Goal: Find contact information: Find contact information

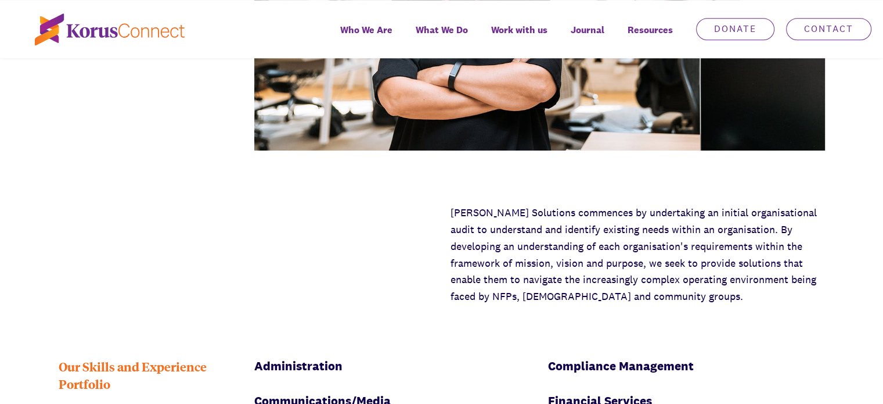
scroll to position [1287, 0]
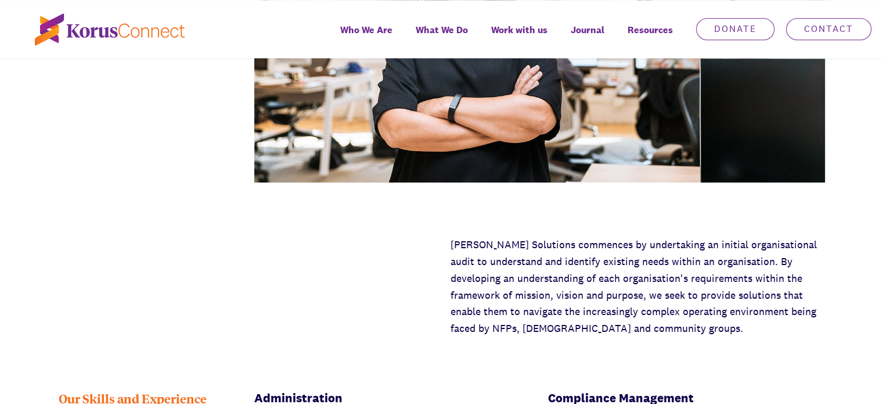
click at [405, 270] on div "[PERSON_NAME] Solutions commences by undertaking an initial organisational audi…" at bounding box center [441, 286] width 883 height 100
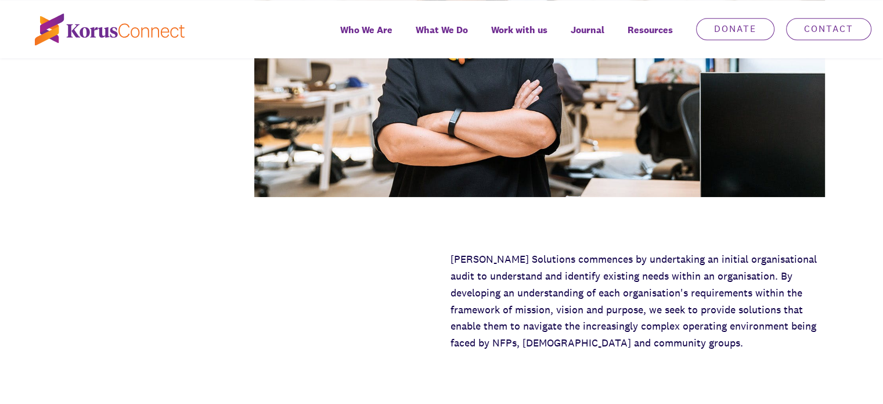
scroll to position [1271, 0]
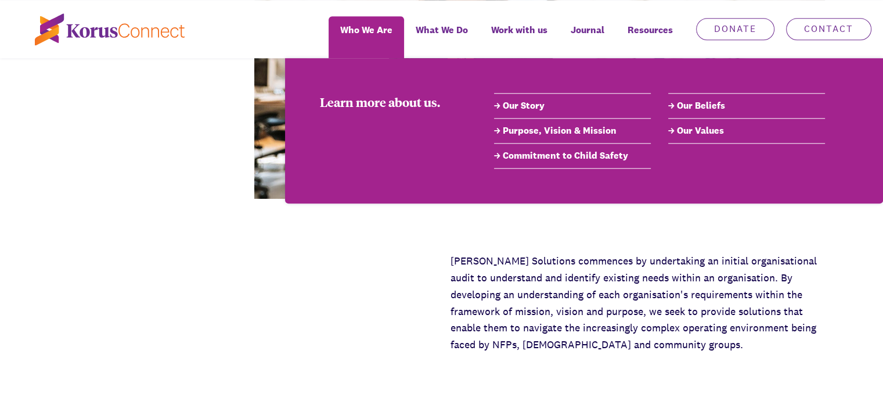
click at [523, 100] on link "Our Story" at bounding box center [572, 106] width 157 height 14
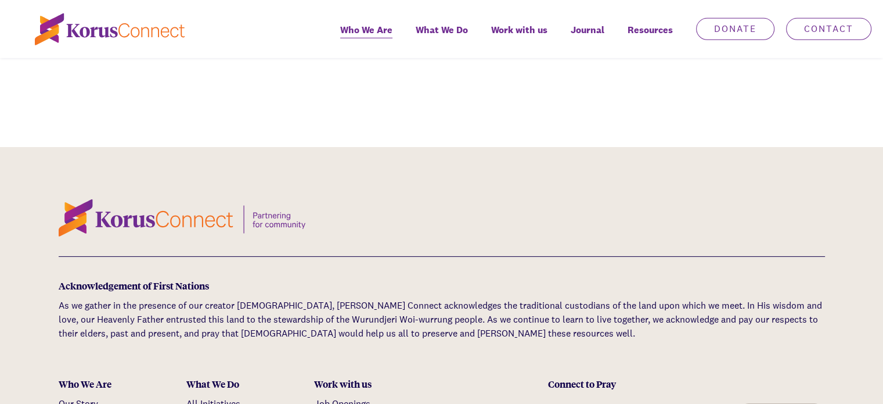
scroll to position [3731, 0]
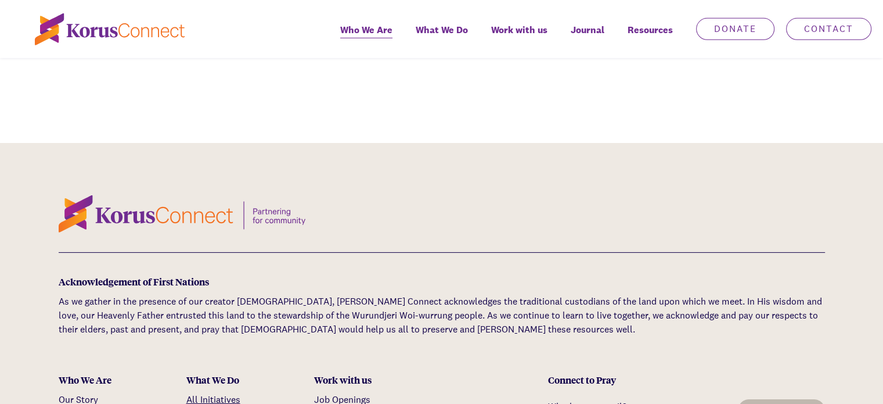
click at [216, 393] on link "All Initiatives" at bounding box center [213, 399] width 54 height 12
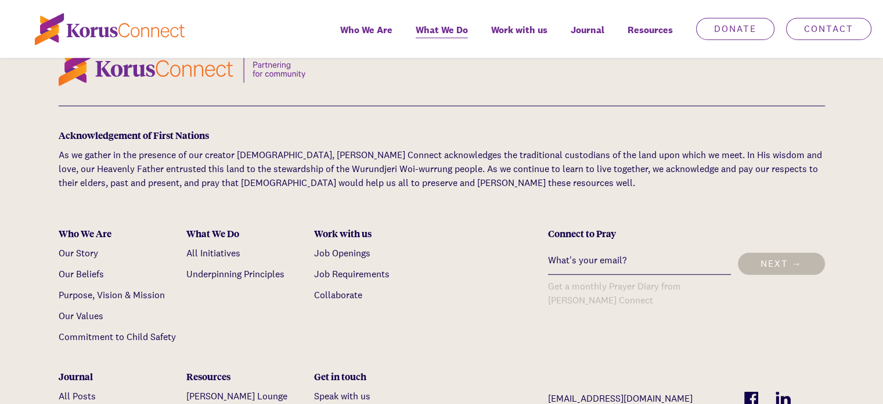
scroll to position [2966, 0]
click at [330, 291] on link "Collaborate" at bounding box center [338, 294] width 48 height 12
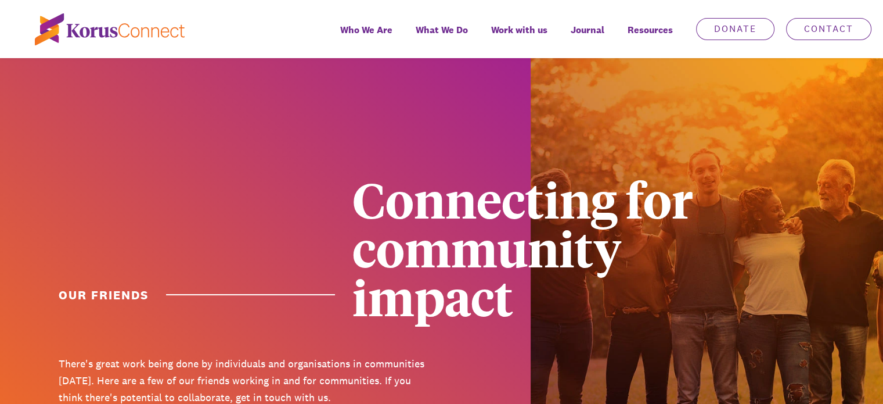
click at [330, 291] on h1 "Our Friends" at bounding box center [197, 294] width 276 height 17
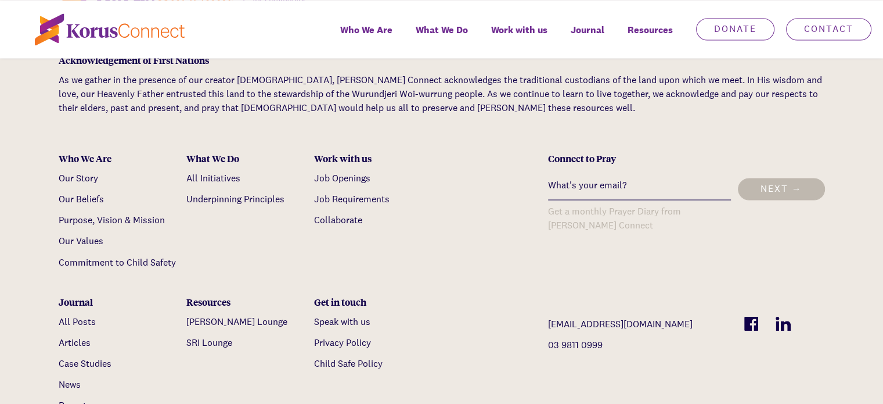
scroll to position [1943, 0]
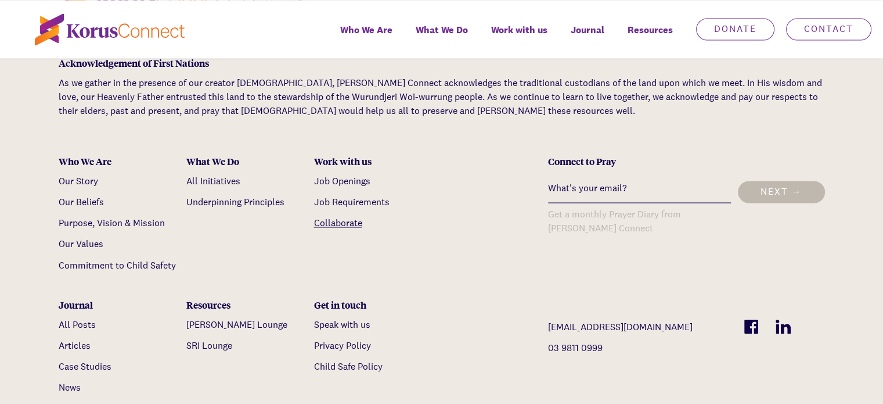
click at [340, 217] on link "Collaborate" at bounding box center [338, 223] width 48 height 12
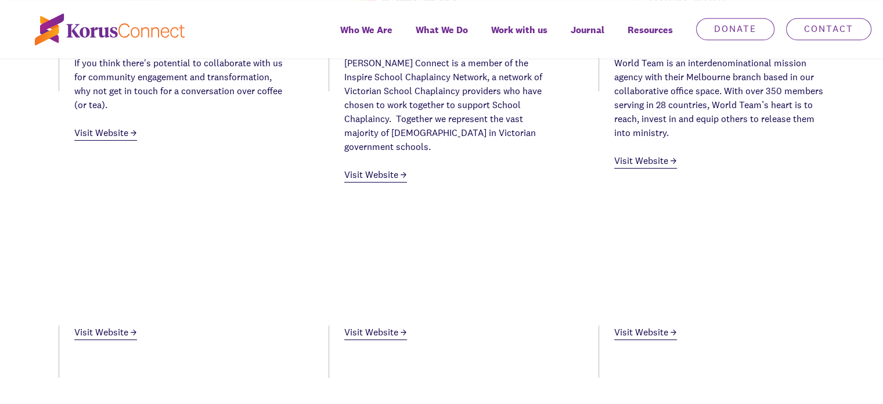
scroll to position [637, 0]
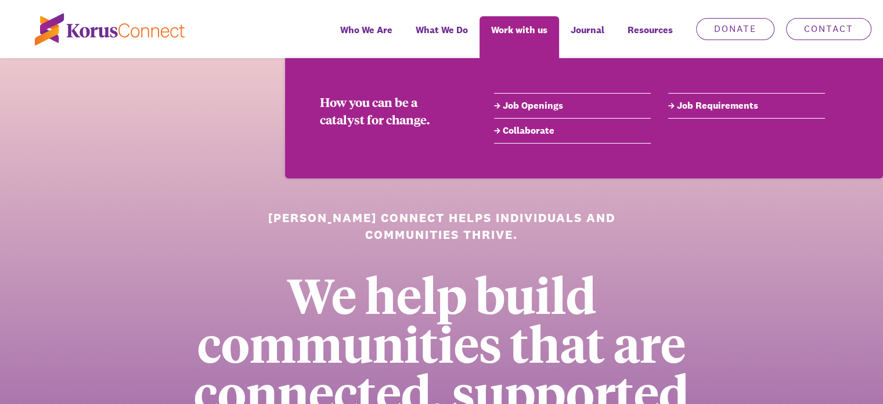
click at [509, 128] on link "Collaborate" at bounding box center [572, 131] width 157 height 14
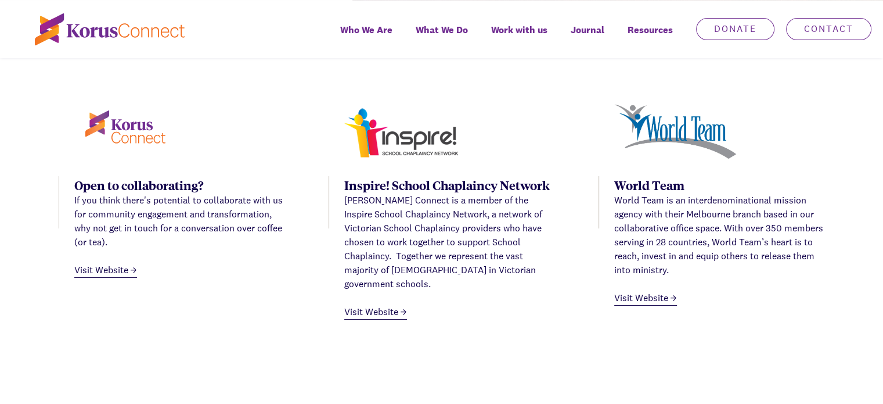
scroll to position [500, 0]
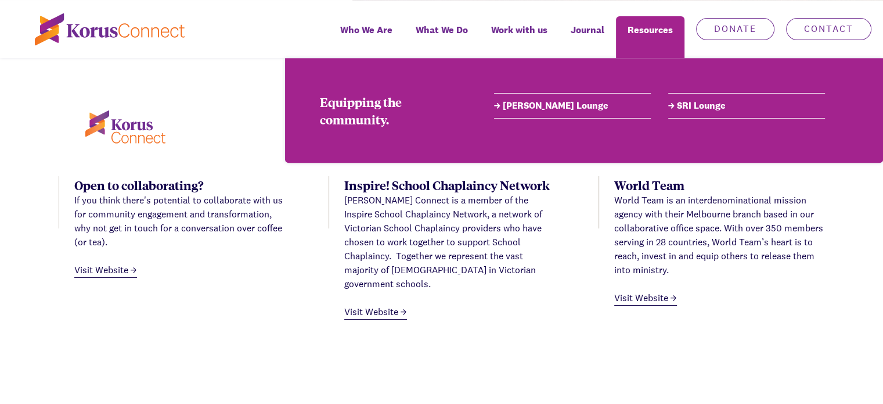
click at [678, 30] on div "Resources" at bounding box center [650, 37] width 69 height 42
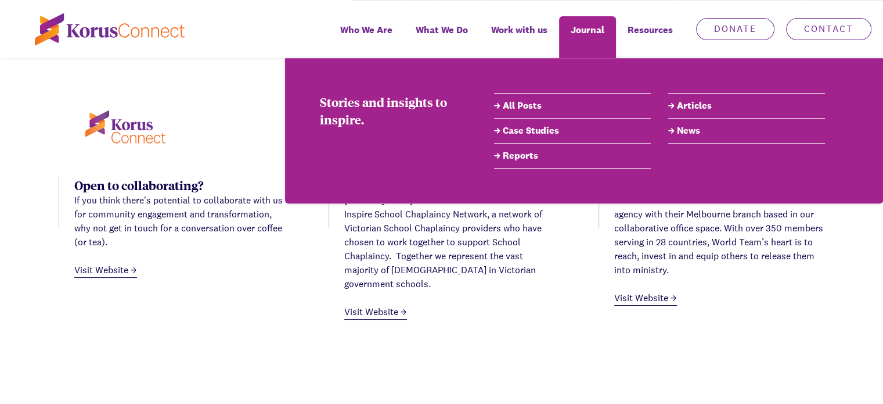
click at [556, 104] on link "All Posts" at bounding box center [572, 106] width 157 height 14
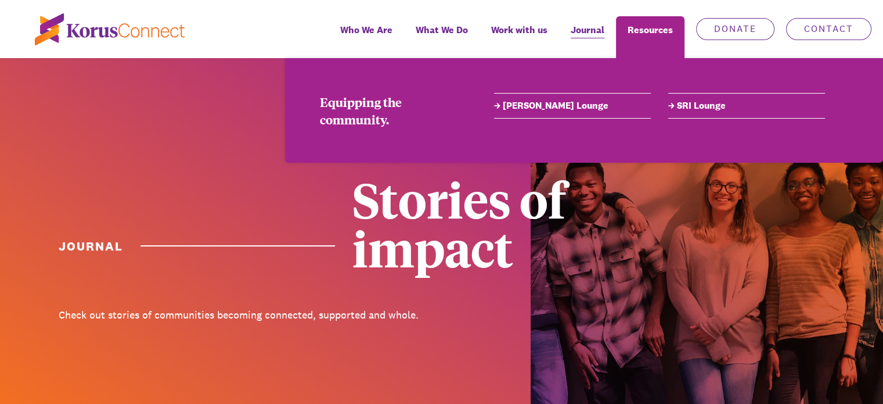
click at [554, 105] on link "[PERSON_NAME] Lounge" at bounding box center [572, 106] width 157 height 14
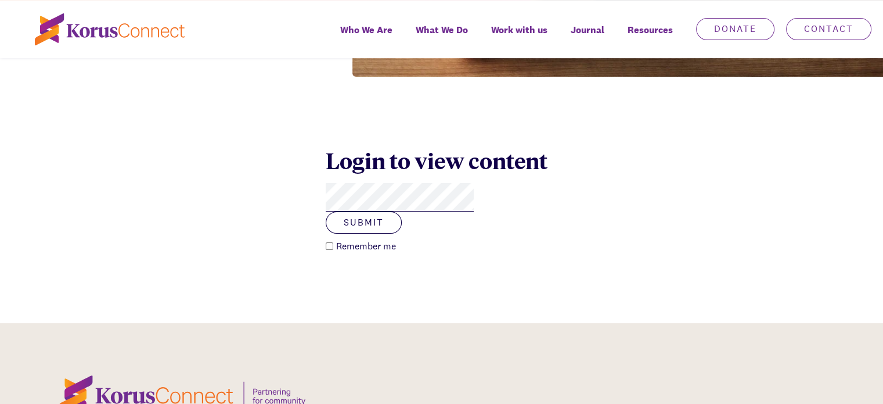
scroll to position [411, 0]
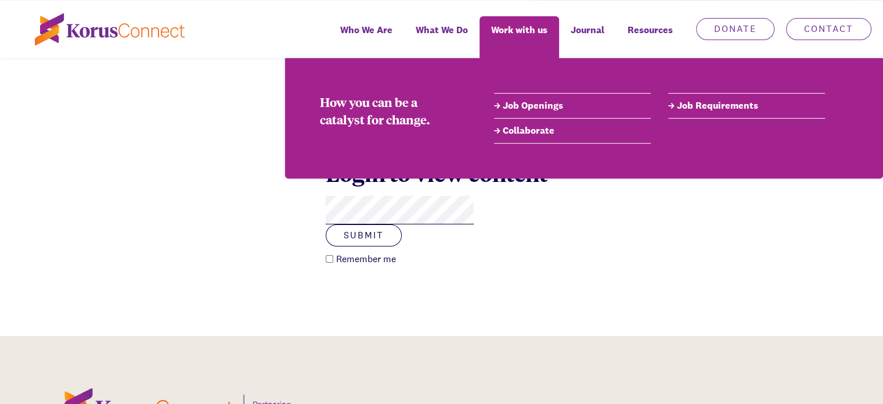
click at [520, 130] on link "Collaborate" at bounding box center [572, 131] width 157 height 14
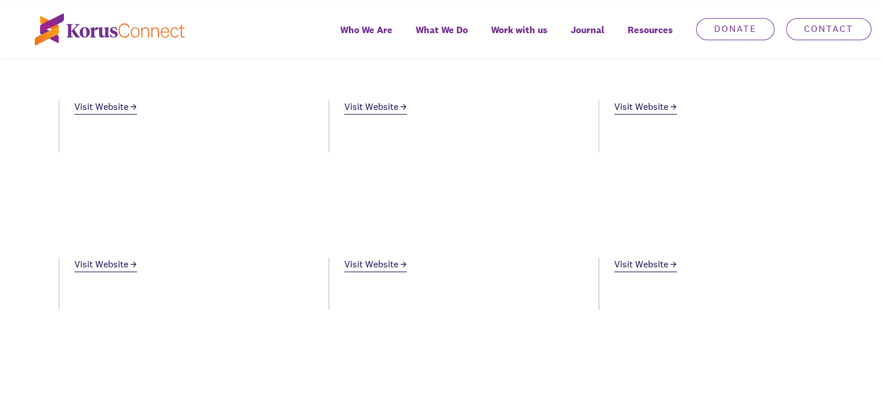
scroll to position [887, 0]
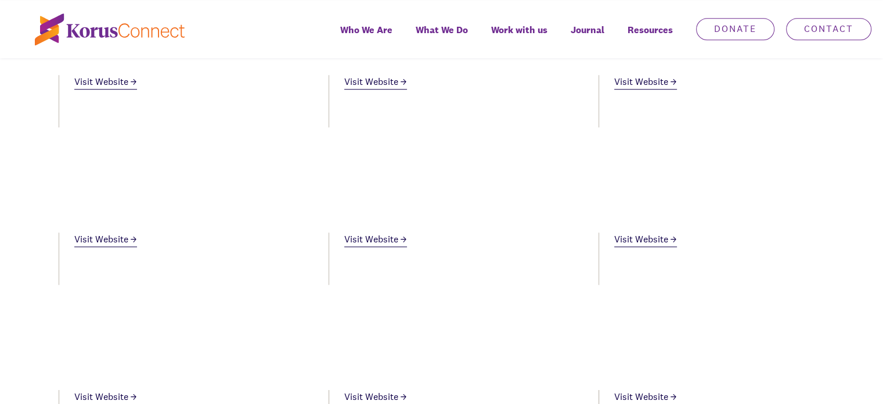
click at [364, 232] on link "Visit Website" at bounding box center [375, 239] width 63 height 15
click at [371, 267] on ul "Open to collaborating? If you think there's potential to collaborate with us fo…" at bounding box center [442, 295] width 767 height 1161
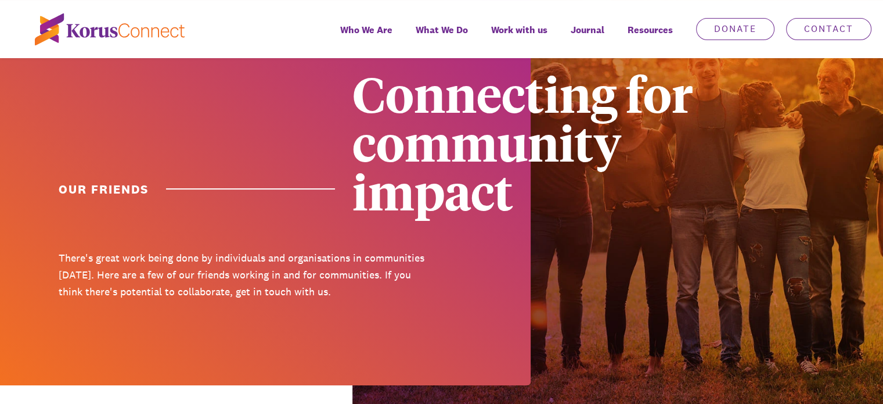
scroll to position [0, 0]
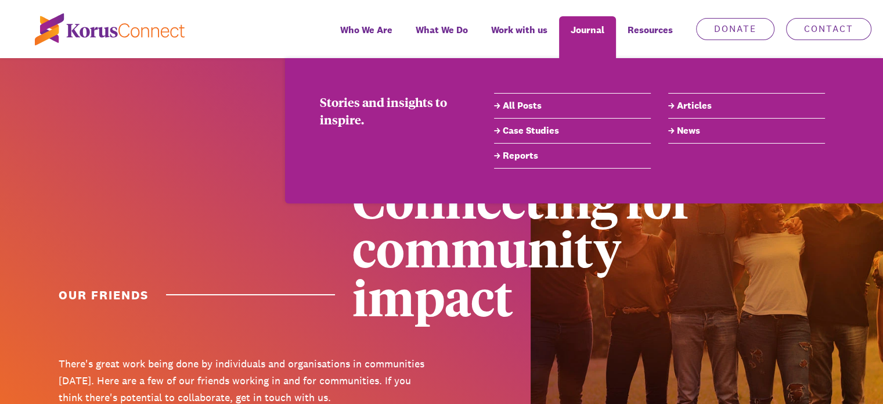
click at [529, 107] on link "All Posts" at bounding box center [572, 106] width 157 height 14
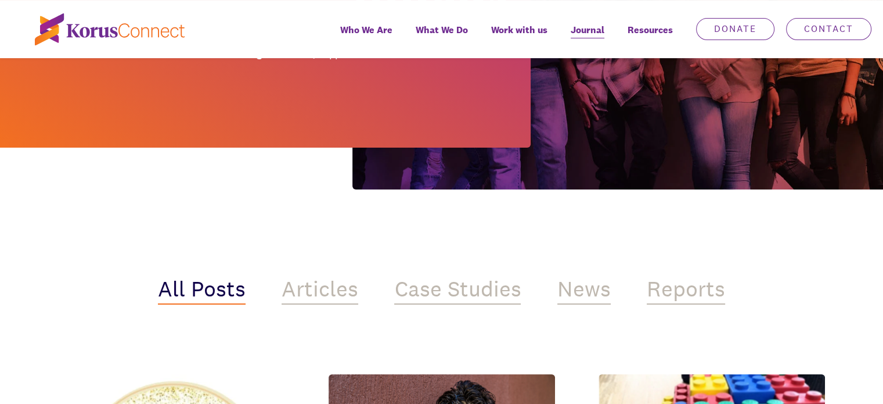
scroll to position [255, 0]
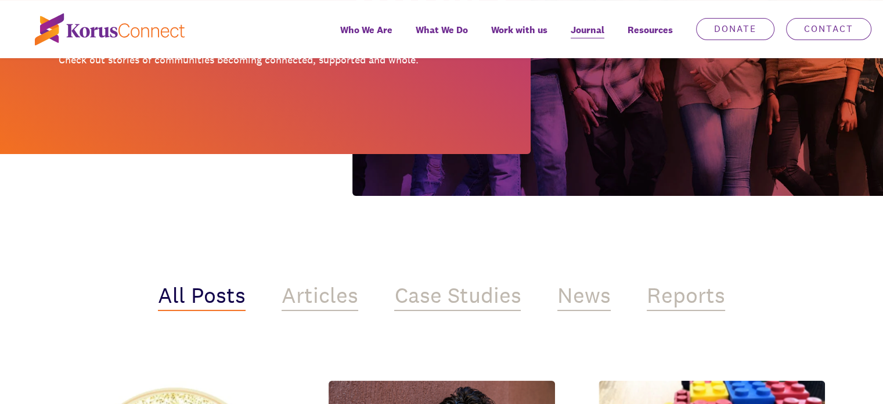
click at [581, 306] on div "News" at bounding box center [584, 297] width 53 height 28
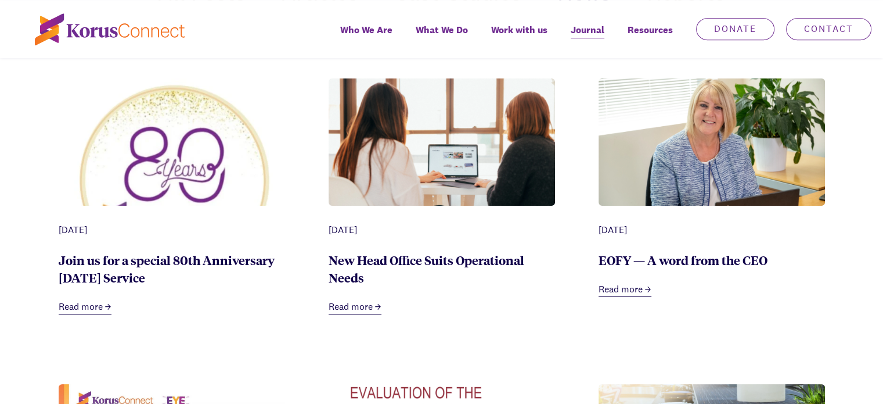
scroll to position [558, 0]
click at [702, 153] on img at bounding box center [712, 153] width 227 height 151
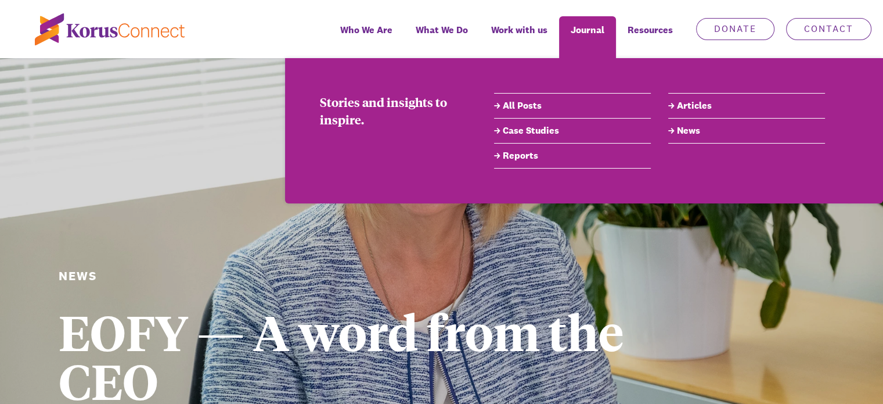
click at [527, 156] on link "Reports" at bounding box center [572, 156] width 157 height 14
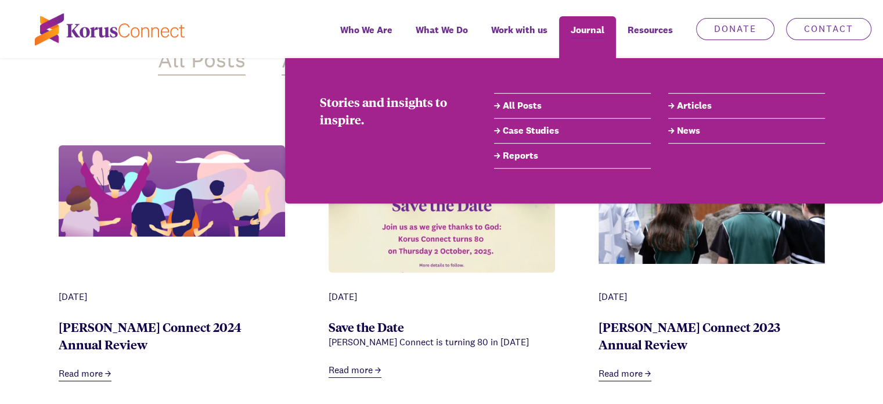
scroll to position [490, 0]
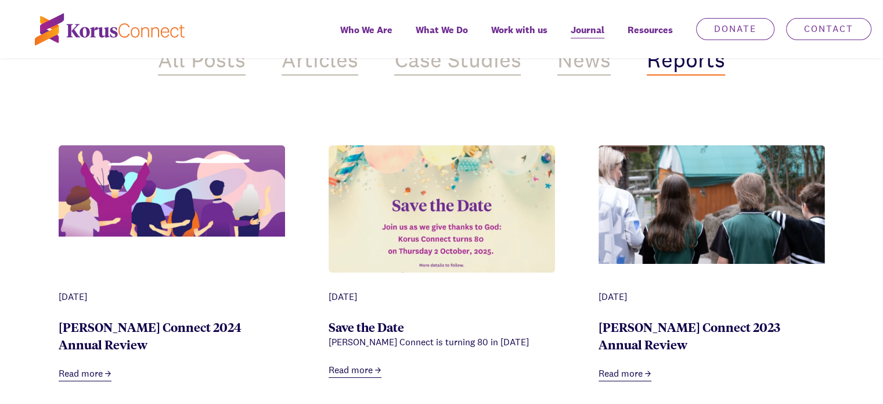
click at [365, 370] on link "Read more" at bounding box center [355, 370] width 53 height 15
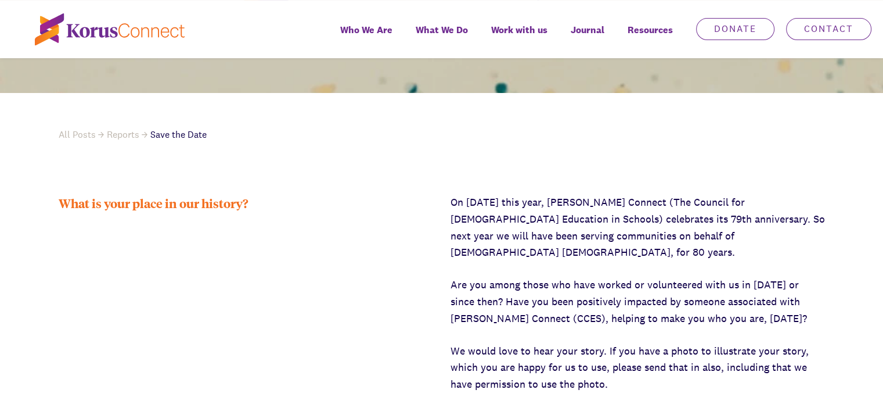
scroll to position [429, 0]
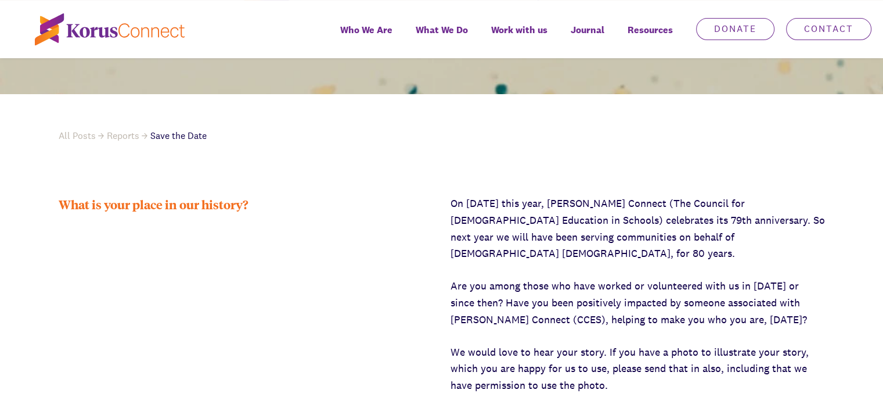
click at [365, 370] on div "What is your place in our history?" at bounding box center [246, 335] width 375 height 280
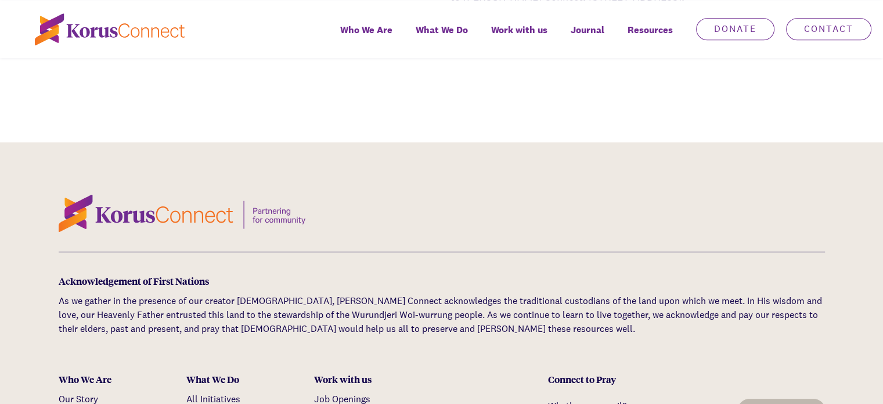
scroll to position [865, 0]
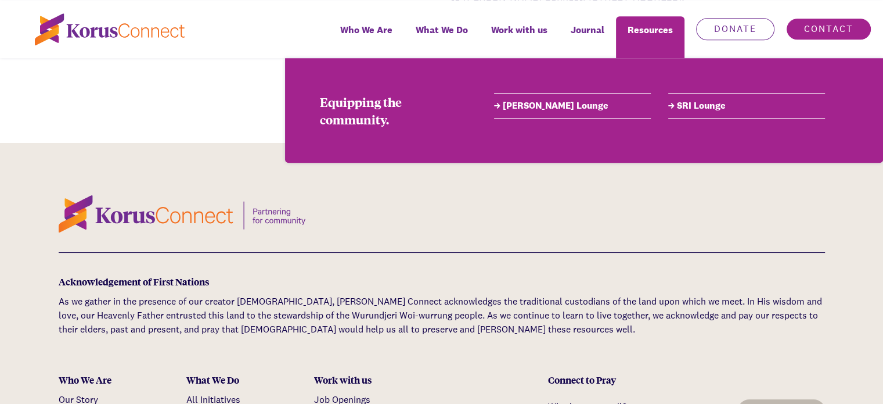
click at [807, 27] on link "Contact" at bounding box center [828, 29] width 85 height 22
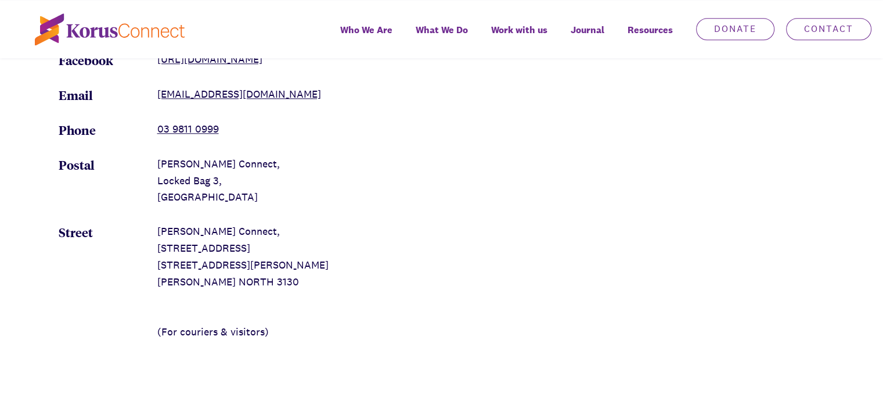
scroll to position [1349, 0]
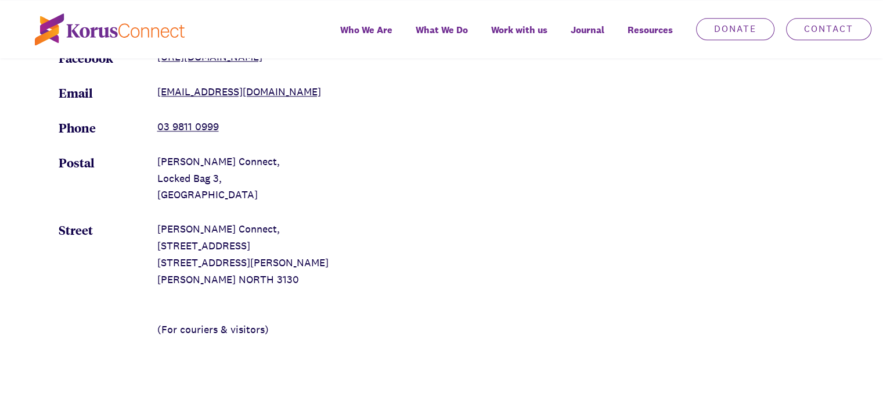
click at [202, 280] on p "Korus Connect, Building 6, Suite 1 25 Chapman Street BLACKBURN NORTH 3130 (For …" at bounding box center [246, 279] width 178 height 117
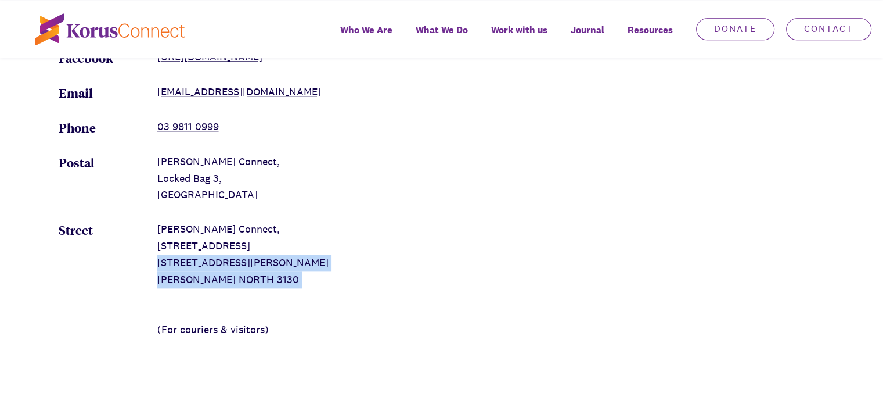
drag, startPoint x: 158, startPoint y: 276, endPoint x: 244, endPoint y: 311, distance: 93.0
click at [244, 311] on p "Korus Connect, Building 6, Suite 1 25 Chapman Street BLACKBURN NORTH 3130 (For …" at bounding box center [246, 279] width 178 height 117
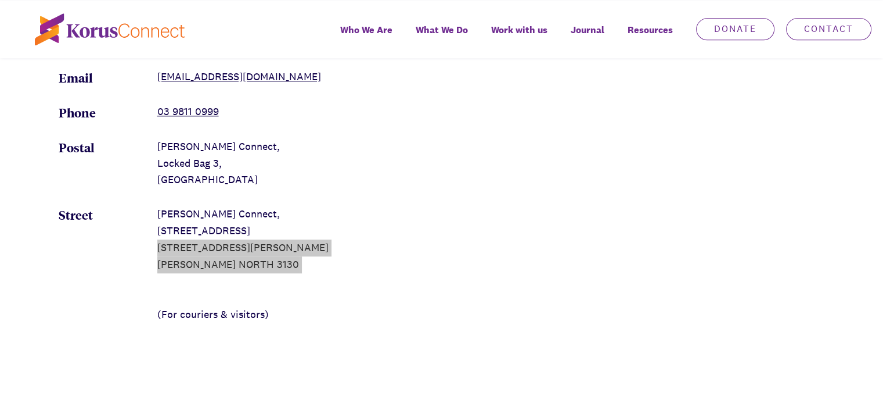
scroll to position [1359, 0]
